Goal: Information Seeking & Learning: Learn about a topic

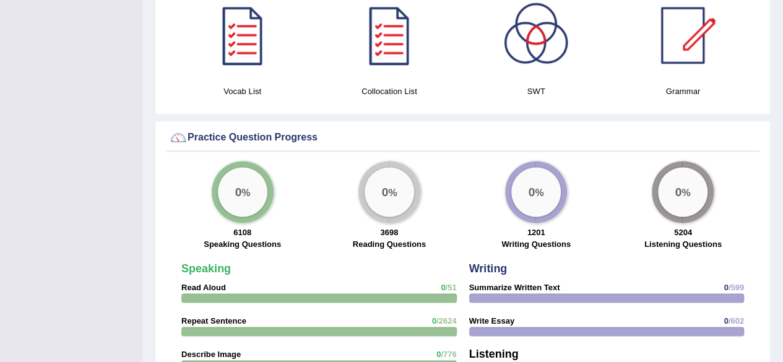
scroll to position [784, 0]
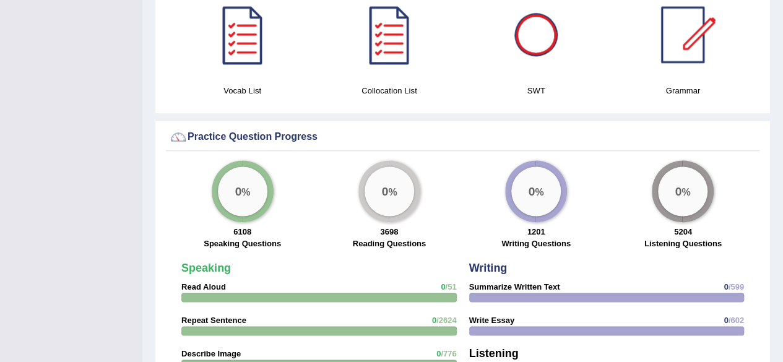
click at [519, 43] on div at bounding box center [536, 34] width 87 height 87
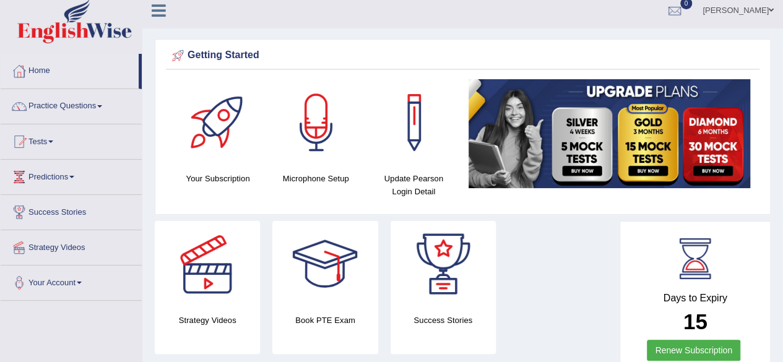
scroll to position [0, 0]
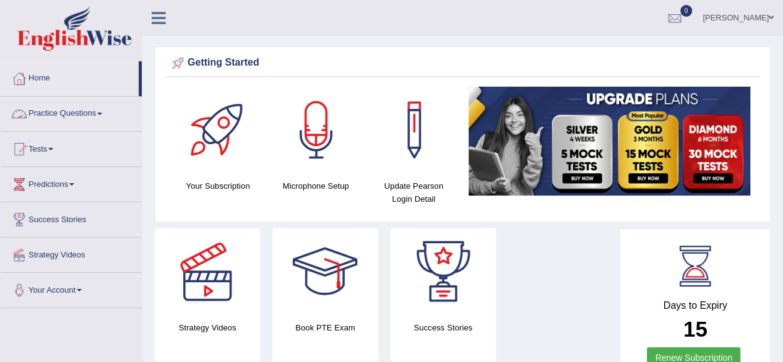
click at [77, 111] on link "Practice Questions" at bounding box center [71, 112] width 141 height 31
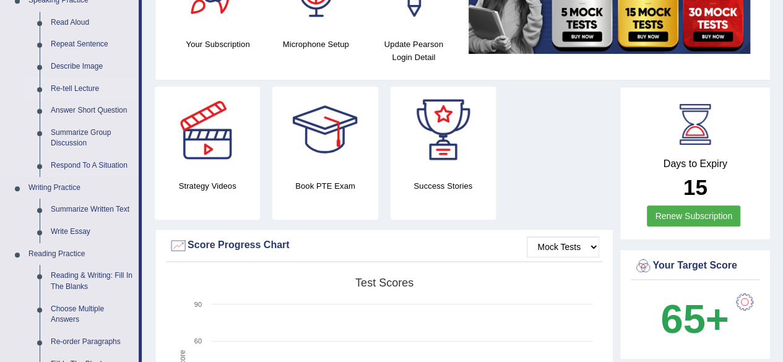
scroll to position [142, 0]
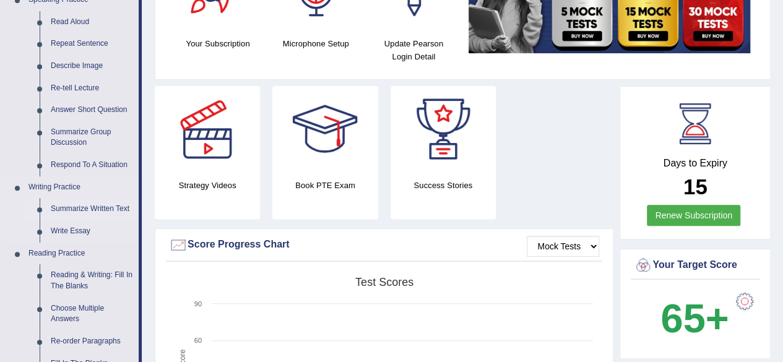
click at [95, 209] on link "Summarize Written Text" at bounding box center [91, 209] width 93 height 22
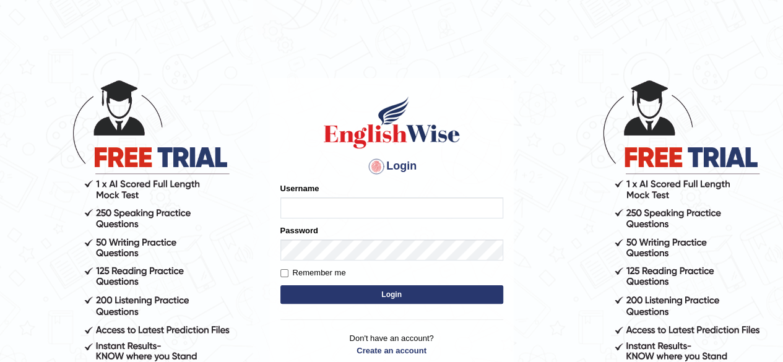
click at [287, 201] on input "Username" at bounding box center [391, 207] width 223 height 21
type input "CKAUR"
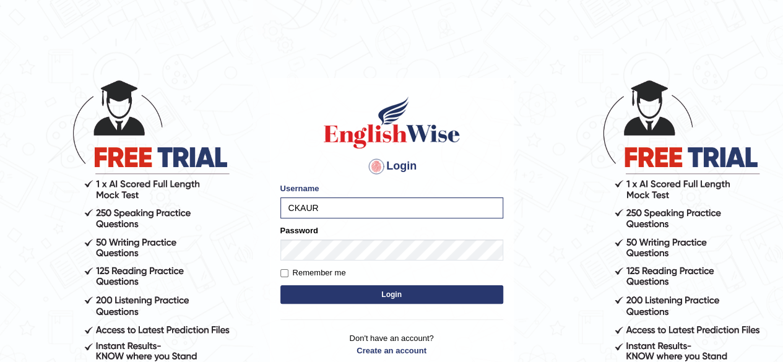
click at [313, 295] on button "Login" at bounding box center [391, 294] width 223 height 19
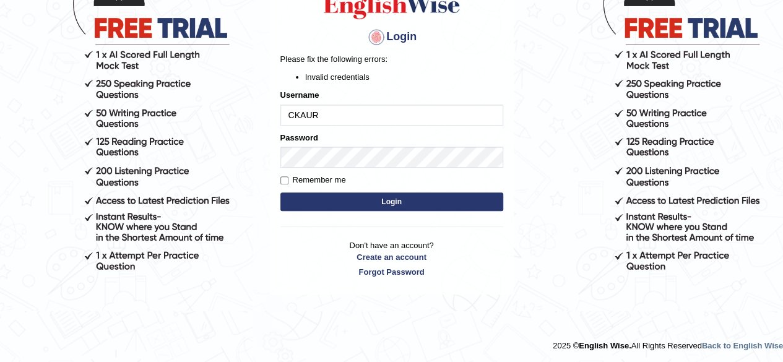
scroll to position [130, 0]
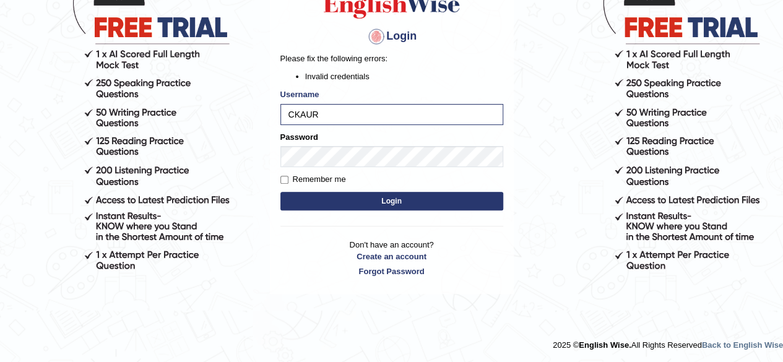
click at [330, 194] on button "Login" at bounding box center [391, 201] width 223 height 19
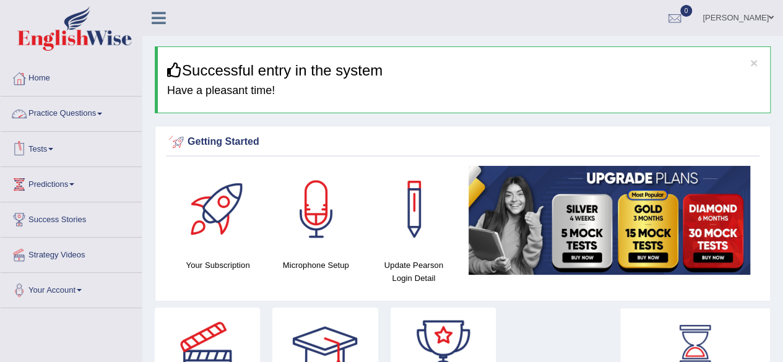
click at [76, 119] on link "Practice Questions" at bounding box center [71, 112] width 141 height 31
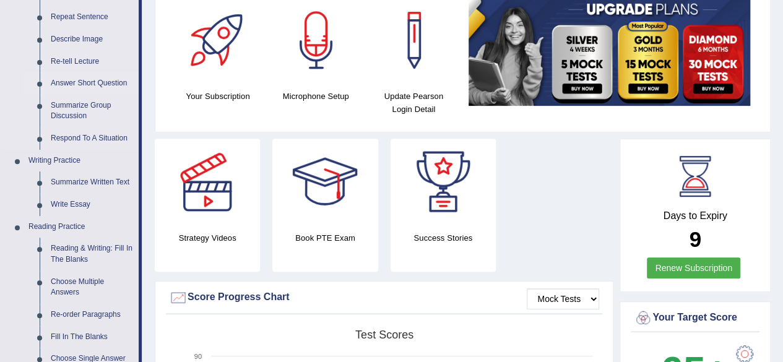
scroll to position [171, 0]
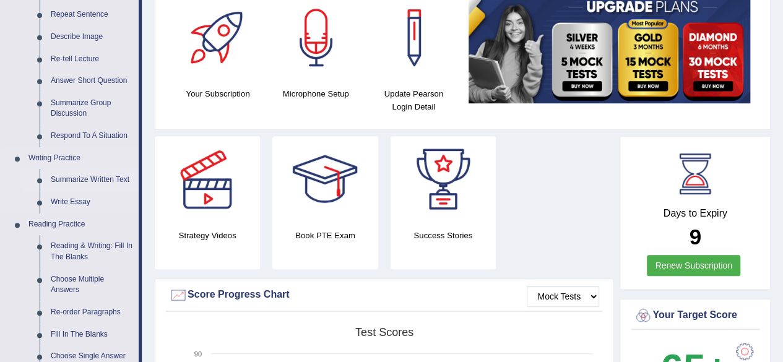
click at [120, 179] on link "Summarize Written Text" at bounding box center [91, 180] width 93 height 22
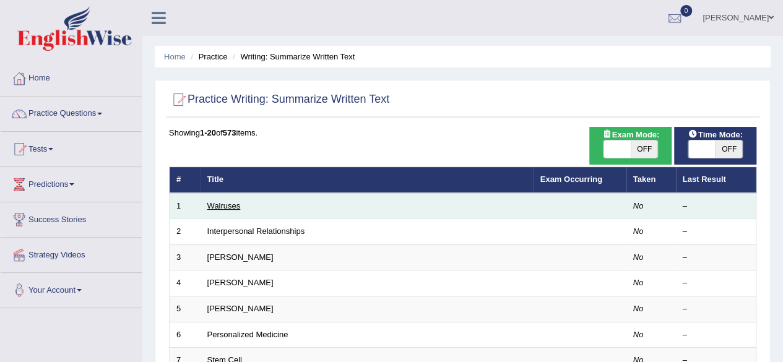
click at [223, 203] on link "Walruses" at bounding box center [223, 205] width 33 height 9
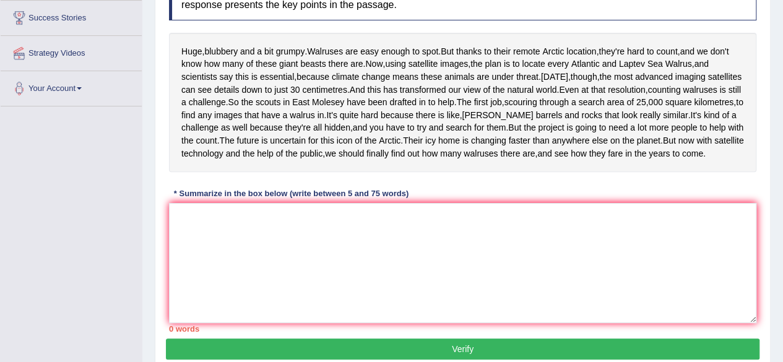
scroll to position [202, 0]
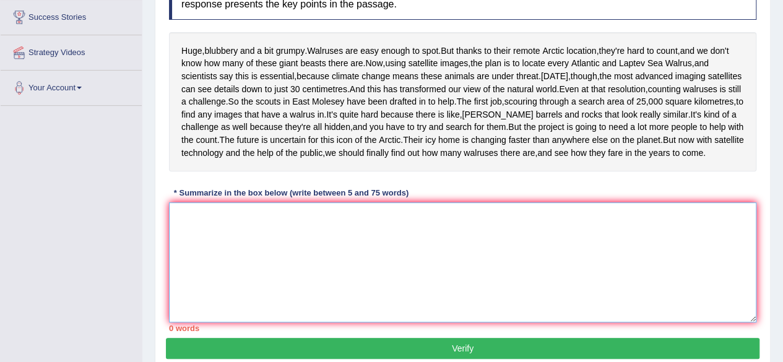
click at [183, 284] on textarea at bounding box center [462, 262] width 587 height 120
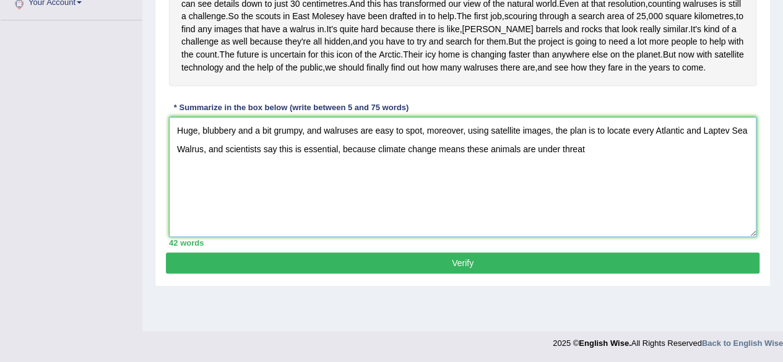
scroll to position [274, 0]
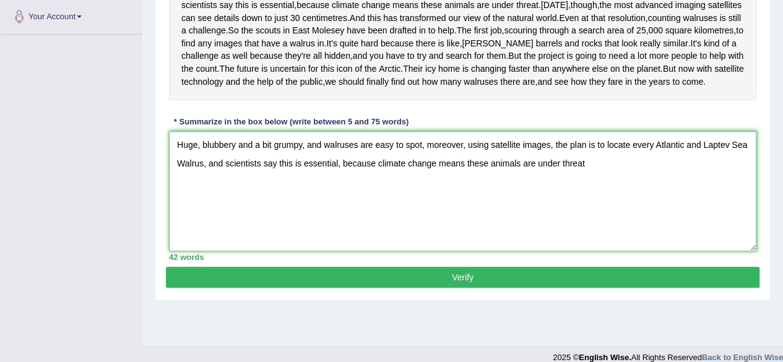
click at [177, 226] on textarea "Huge, blubbery and a bit grumpy, and walruses are easy to spot, moreover, using…" at bounding box center [462, 191] width 587 height 120
click at [599, 228] on textarea "Huge, blubbery and a bit grumpy, and walruses are easy to spot, moreover, using…" at bounding box center [462, 191] width 587 height 120
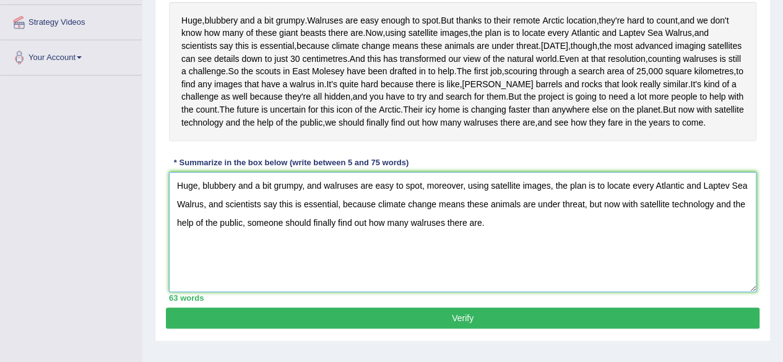
scroll to position [313, 0]
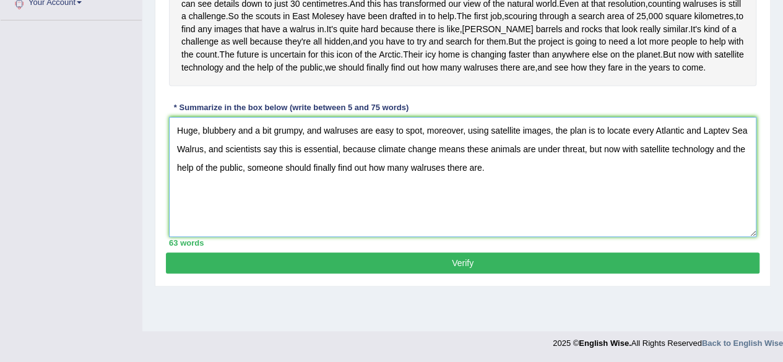
type textarea "Huge, blubbery and a bit grumpy, and walruses are easy to spot, moreover, using…"
click at [463, 274] on button "Verify" at bounding box center [463, 263] width 594 height 21
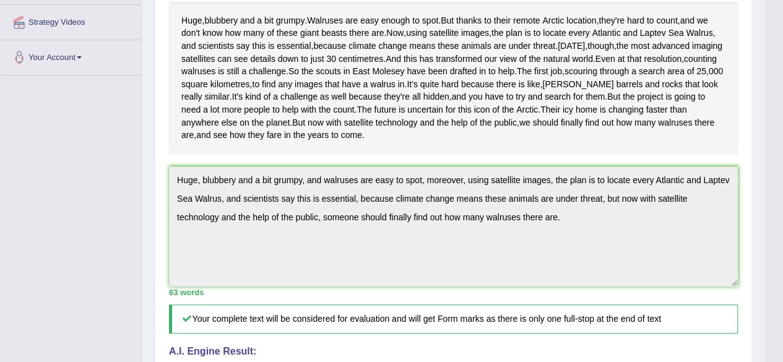
scroll to position [0, 0]
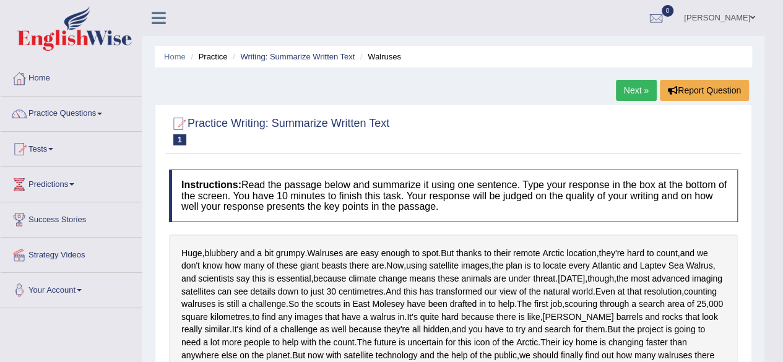
click at [631, 80] on link "Next »" at bounding box center [636, 90] width 41 height 21
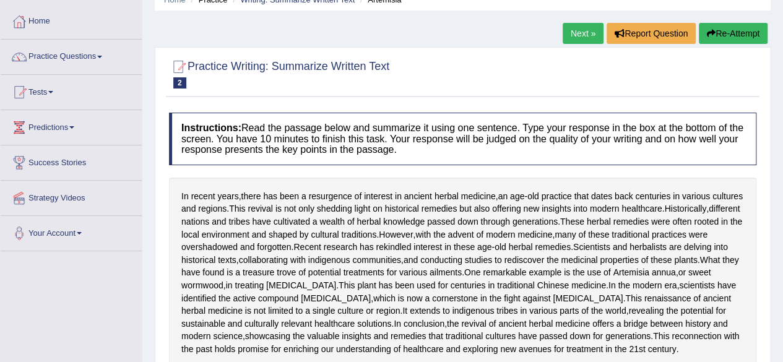
scroll to position [54, 0]
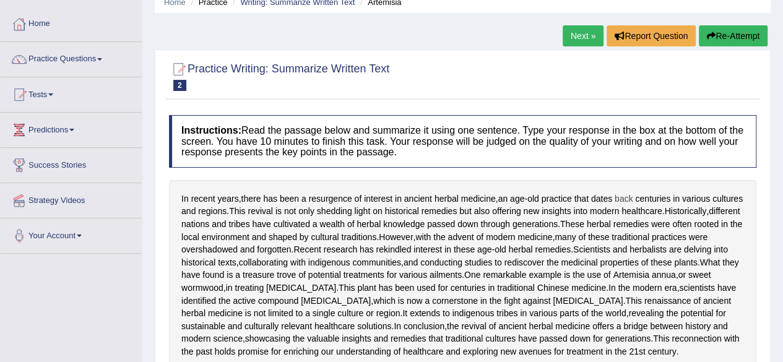
click at [626, 204] on span "back" at bounding box center [624, 199] width 19 height 13
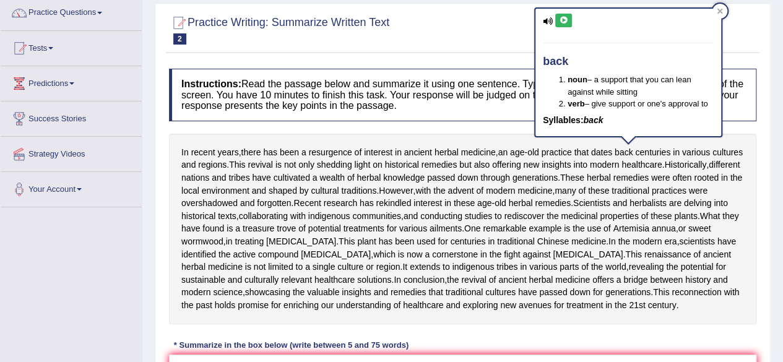
scroll to position [99, 0]
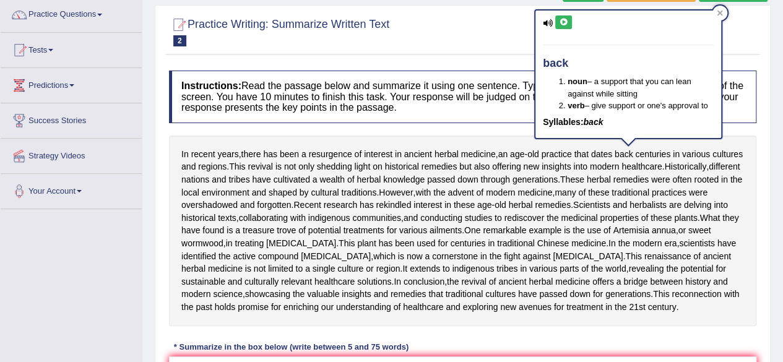
click at [731, 170] on div "In recent years , there has been a resurgence of interest in ancient herbal med…" at bounding box center [462, 231] width 587 height 191
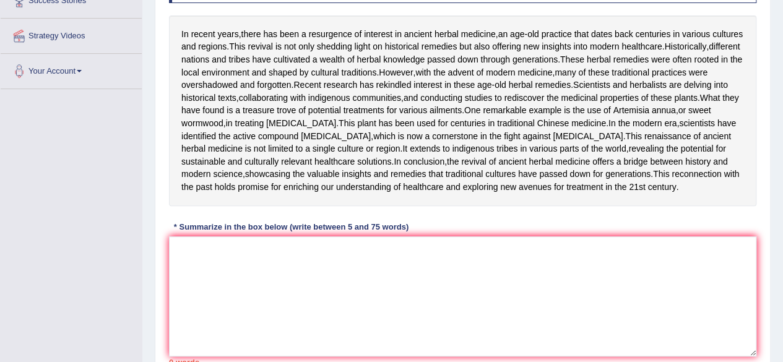
scroll to position [219, 0]
drag, startPoint x: 321, startPoint y: 335, endPoint x: 272, endPoint y: 353, distance: 52.3
click at [272, 353] on div "Instructions: Read the passage below and summarize it using one sentence. Type …" at bounding box center [463, 159] width 594 height 428
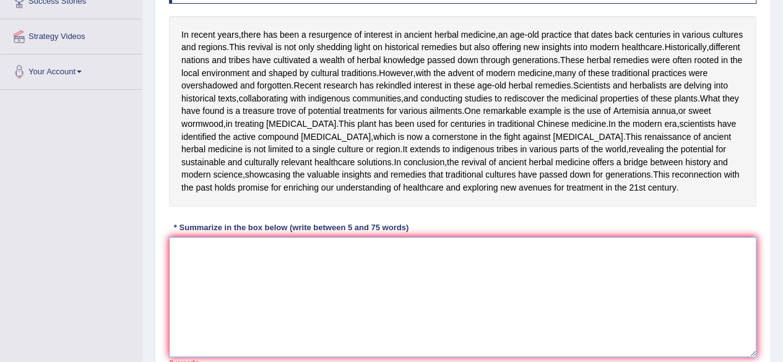
click at [272, 353] on textarea at bounding box center [462, 297] width 587 height 120
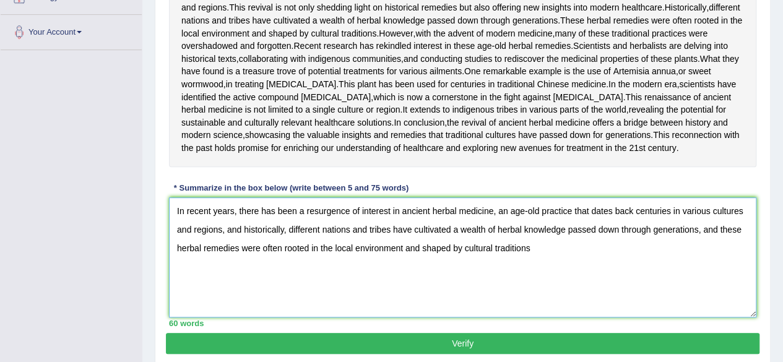
scroll to position [258, 0]
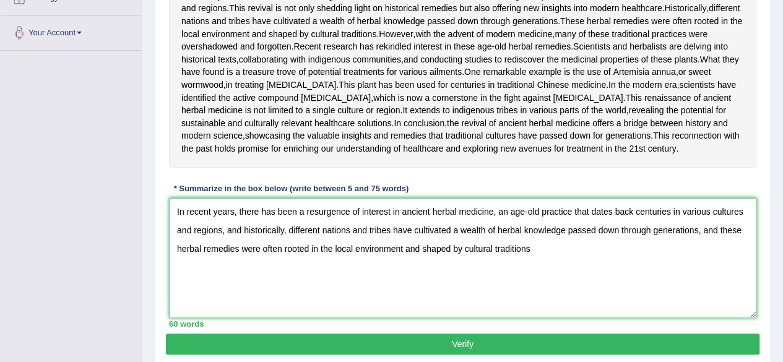
click at [701, 318] on textarea "In recent years, there has been a resurgence of interest in ancient herbal medi…" at bounding box center [462, 258] width 587 height 120
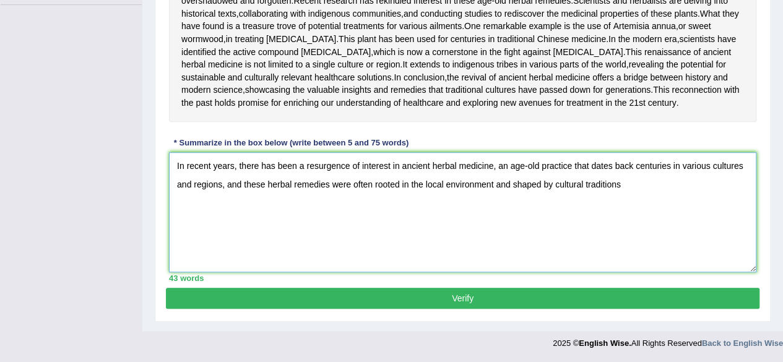
scroll to position [316, 0]
click at [622, 272] on textarea "In recent years, there has been a resurgence of interest in ancient herbal medi…" at bounding box center [462, 212] width 587 height 120
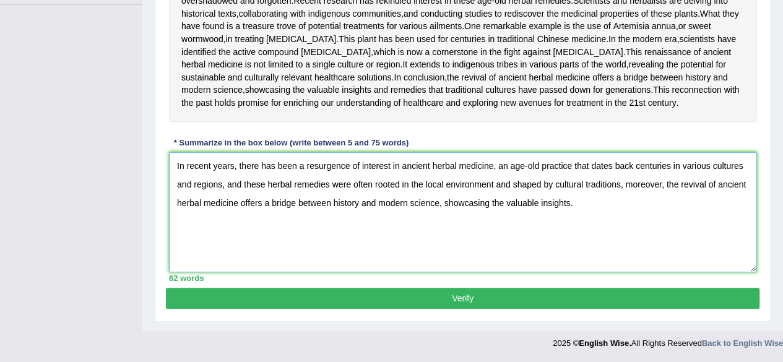
scroll to position [403, 0]
type textarea "In recent years, there has been a resurgence of interest in ancient herbal medi…"
click at [473, 297] on button "Verify" at bounding box center [463, 298] width 594 height 21
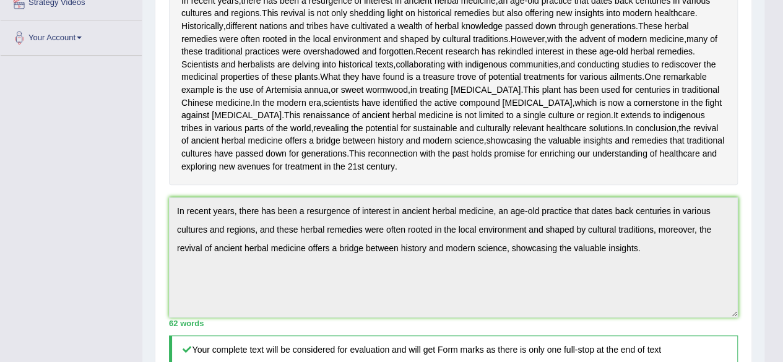
scroll to position [0, 0]
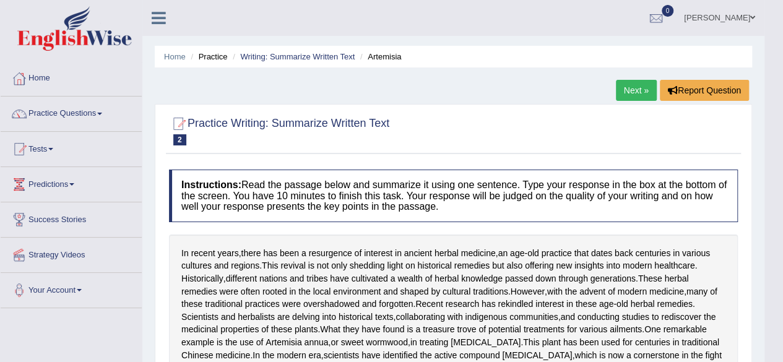
click at [631, 85] on link "Next »" at bounding box center [636, 90] width 41 height 21
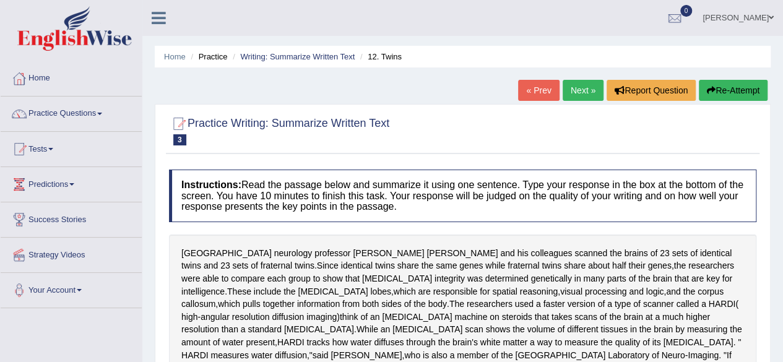
click at [331, 118] on h2 "Practice Writing: Summarize Written Text 3 12. Twins" at bounding box center [279, 130] width 220 height 31
click at [0, 0] on small "12. Twins" at bounding box center [0, 0] width 0 height 0
click at [181, 139] on span "3" at bounding box center [179, 139] width 13 height 11
click at [749, 13] on link "[PERSON_NAME]" at bounding box center [738, 16] width 90 height 32
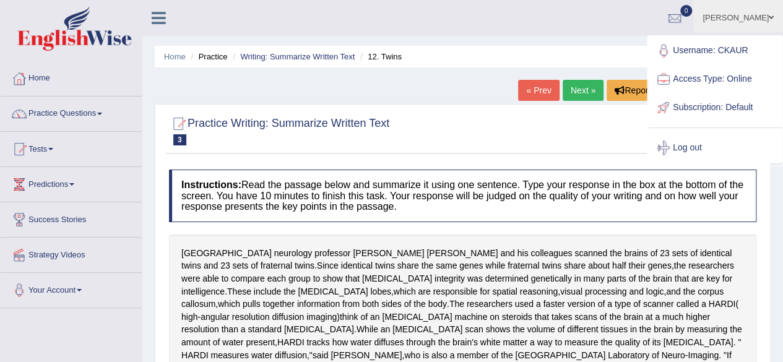
click at [680, 155] on link "Log out" at bounding box center [715, 148] width 134 height 28
